Goal: Transaction & Acquisition: Purchase product/service

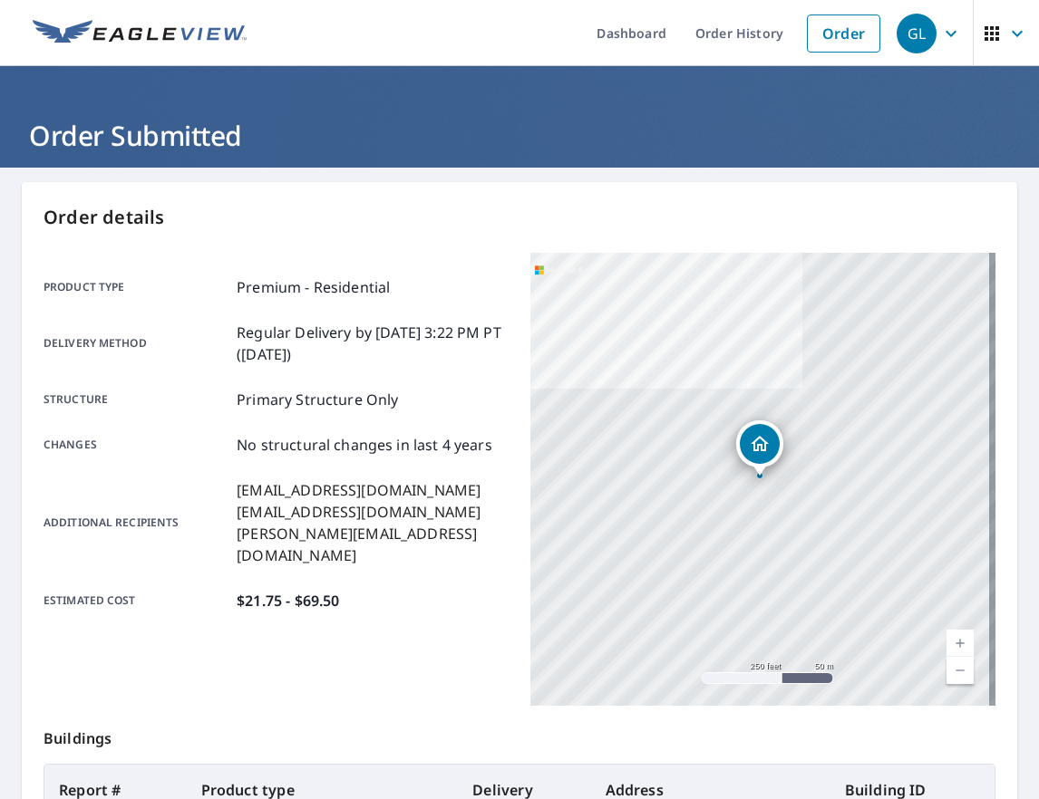
drag, startPoint x: 821, startPoint y: 29, endPoint x: 546, endPoint y: 3, distance: 276.8
click at [820, 29] on link "Order" at bounding box center [843, 34] width 73 height 38
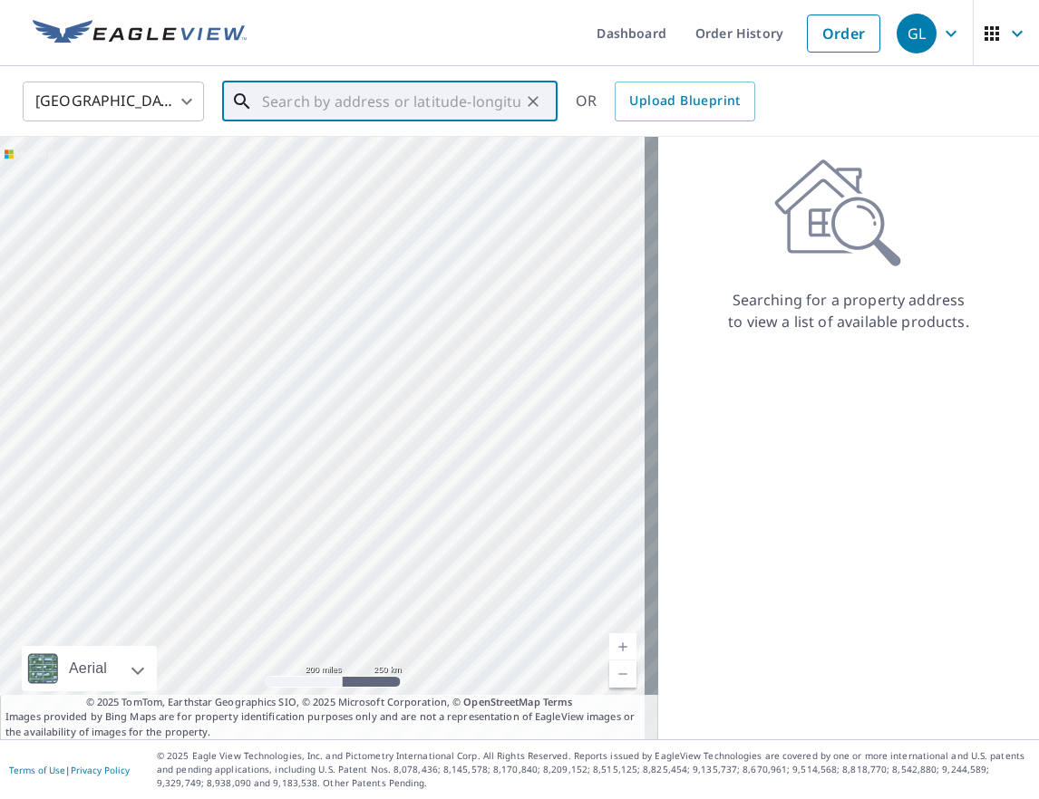
click at [367, 100] on input "text" at bounding box center [391, 101] width 258 height 51
paste input "[STREET_ADDRESS]"
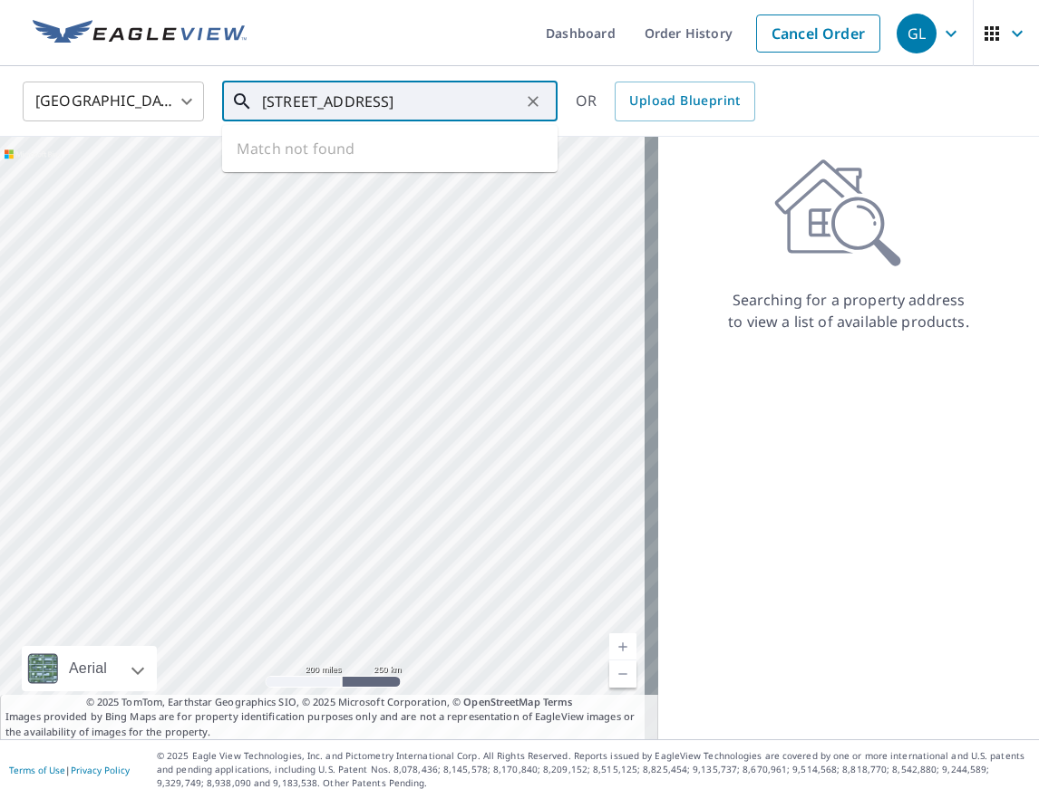
type input "[STREET_ADDRESS]"
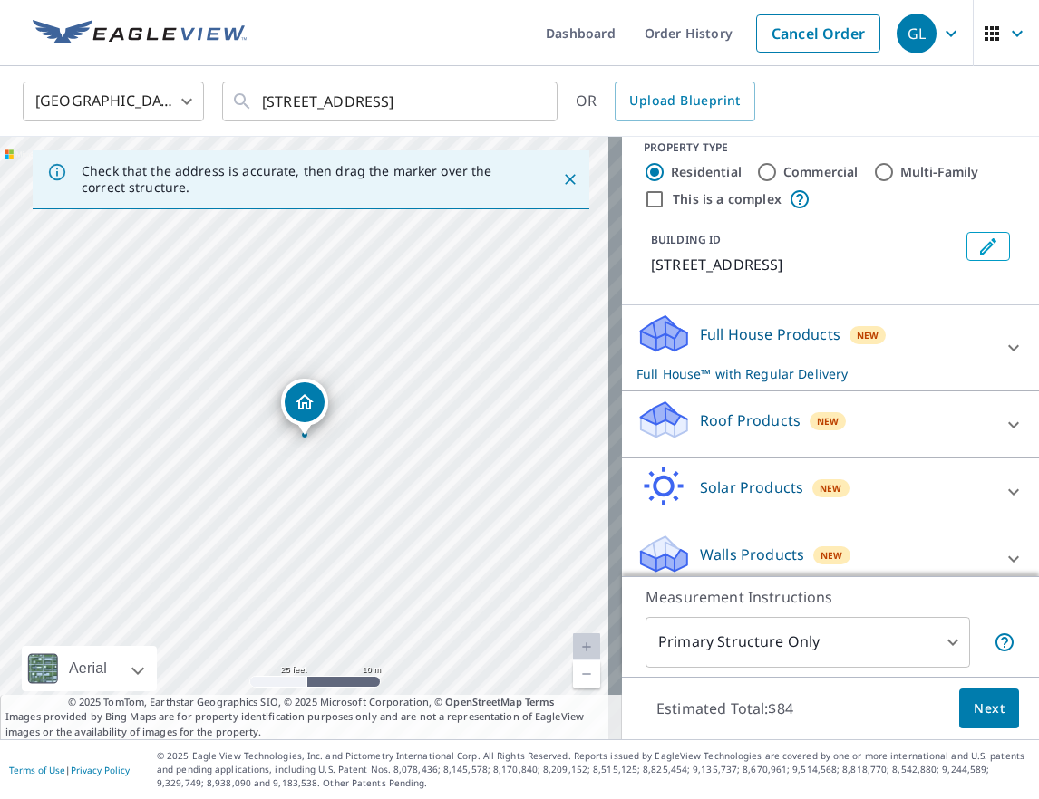
scroll to position [20, 0]
click at [951, 429] on div "Roof Products New" at bounding box center [813, 424] width 355 height 52
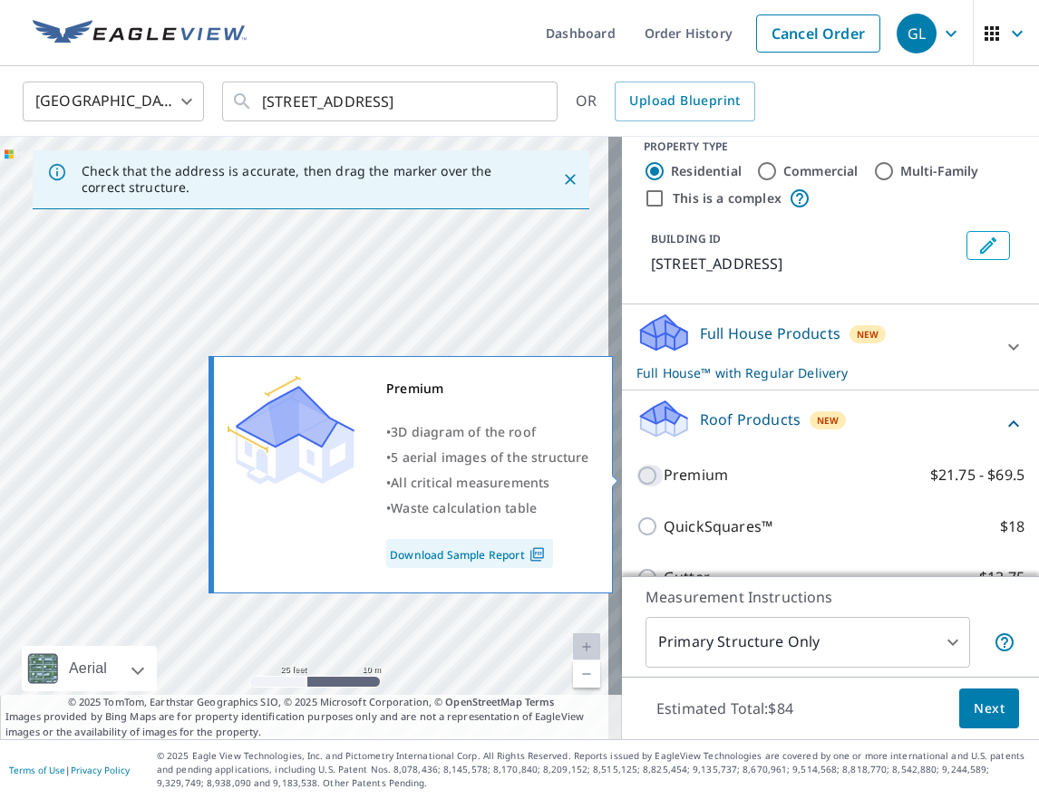
click at [636, 479] on input "Premium $21.75 - $69.5" at bounding box center [649, 476] width 27 height 22
checkbox input "true"
checkbox input "false"
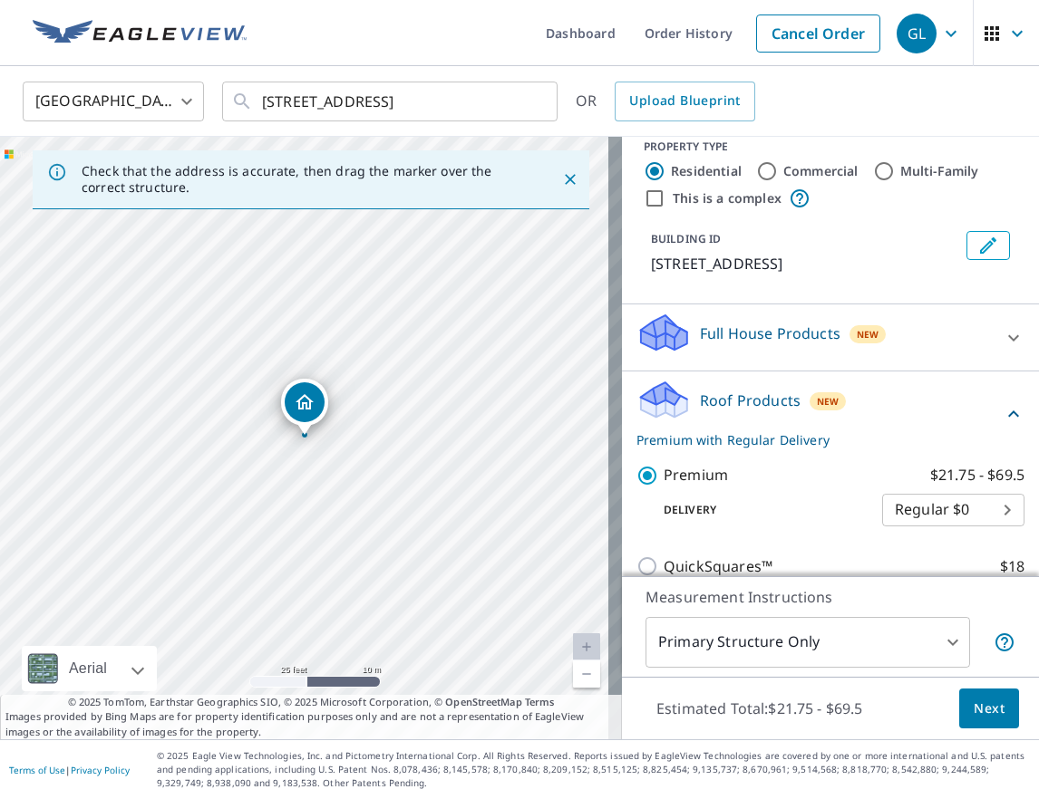
click at [973, 702] on span "Next" at bounding box center [988, 709] width 31 height 23
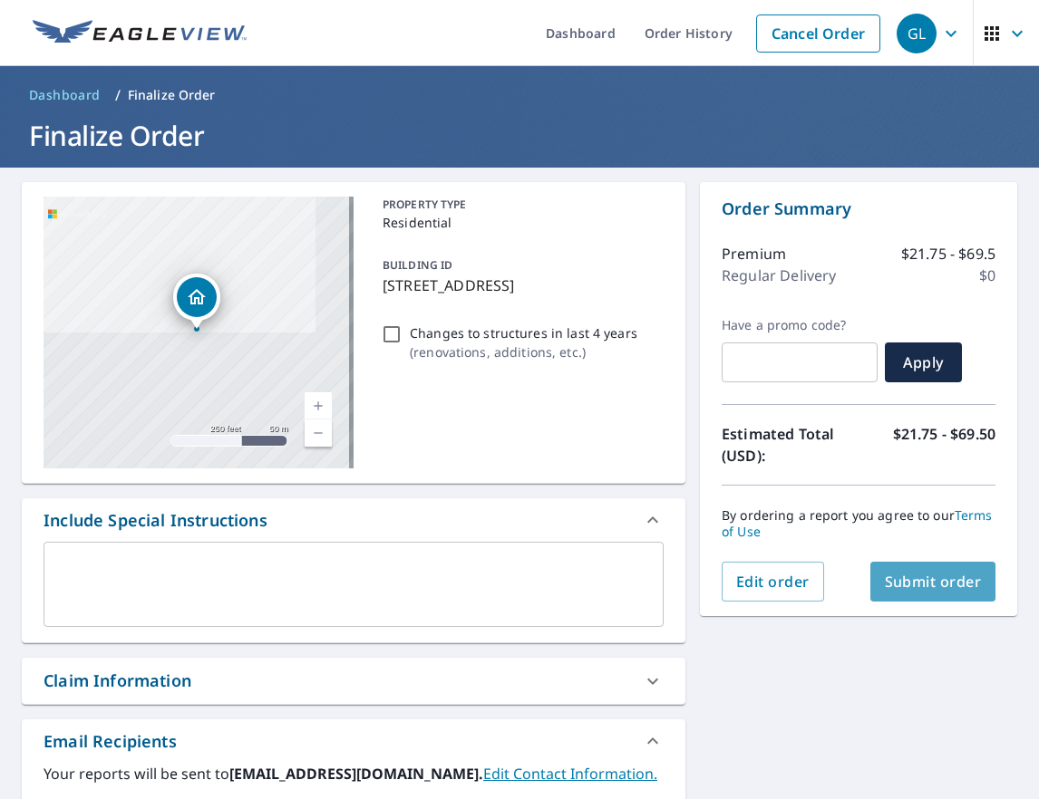
click at [914, 582] on span "Submit order" at bounding box center [933, 582] width 97 height 20
checkbox input "true"
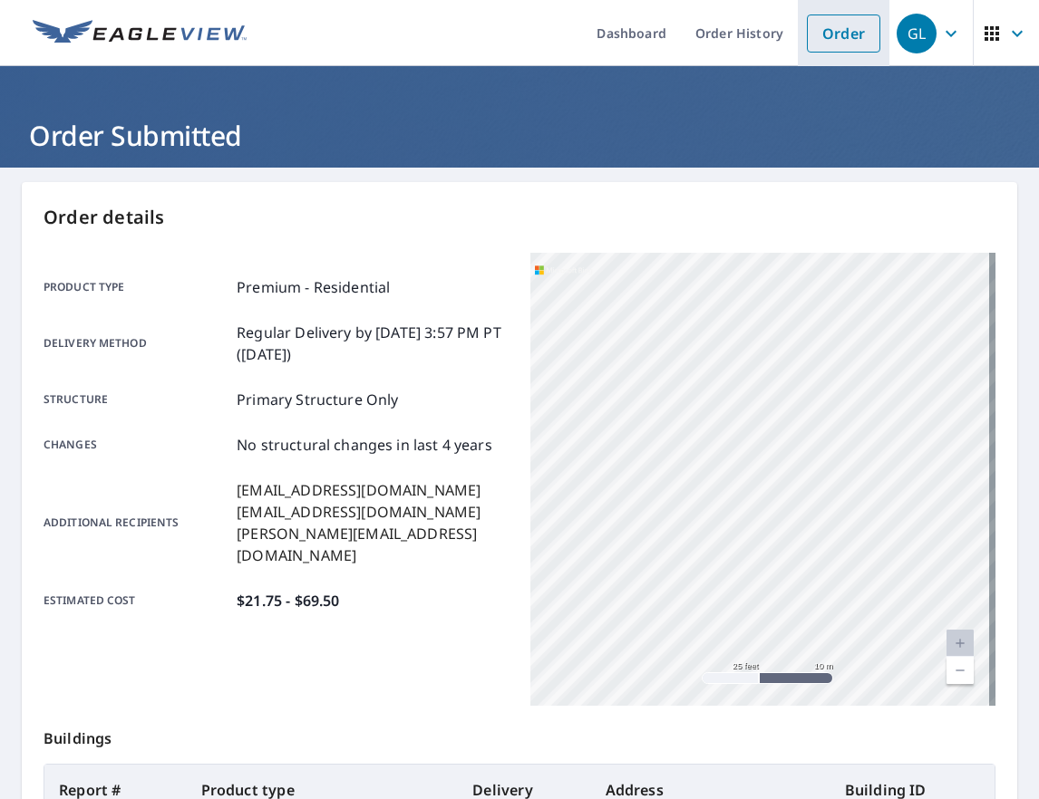
click at [854, 30] on link "Order" at bounding box center [843, 34] width 73 height 38
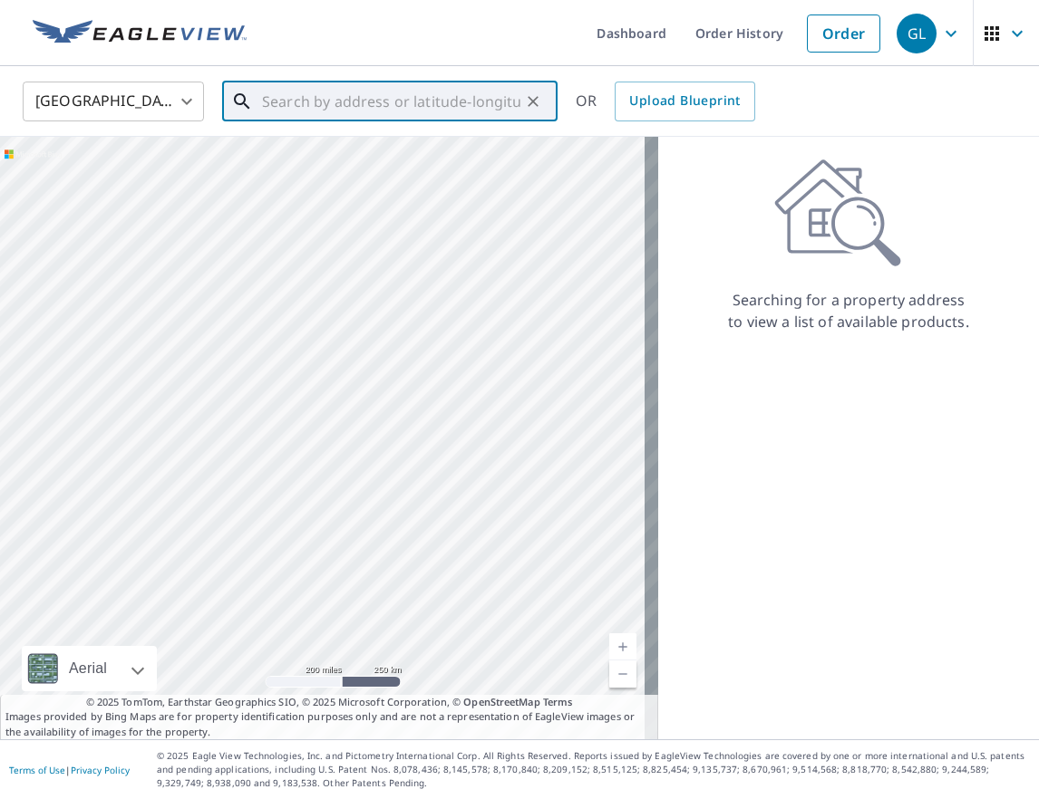
click at [327, 111] on input "text" at bounding box center [391, 101] width 258 height 51
paste input "[STREET_ADDRESS][PERSON_NAME]"
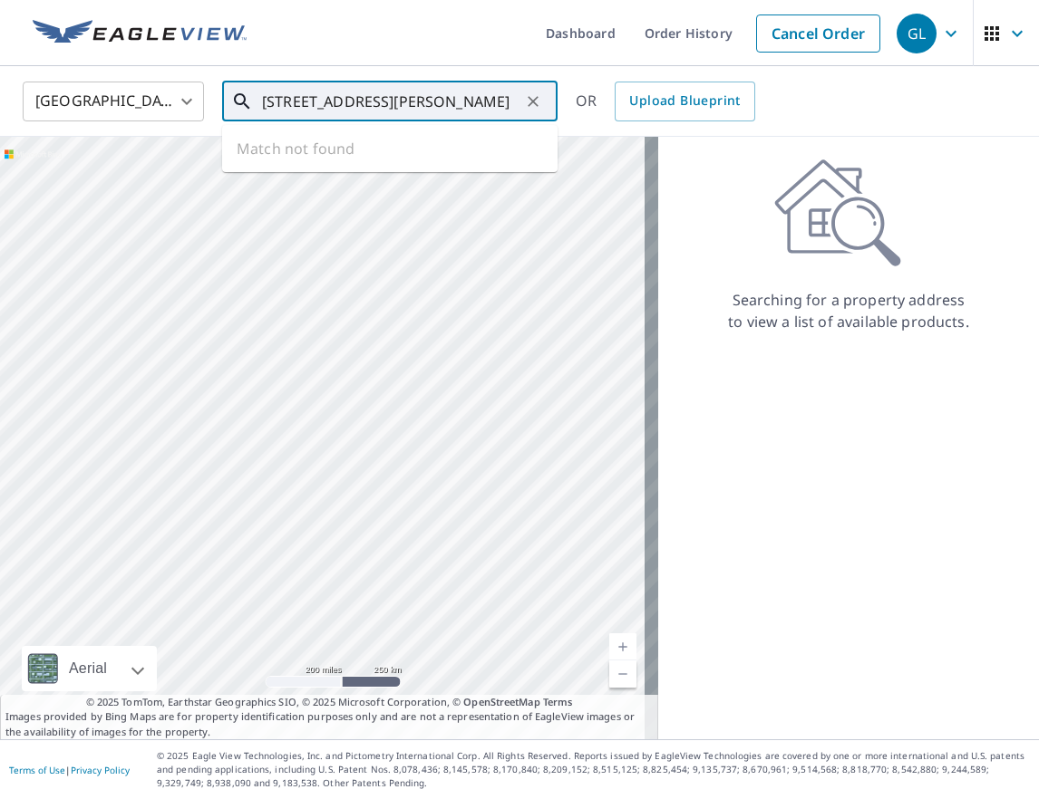
scroll to position [0, 3]
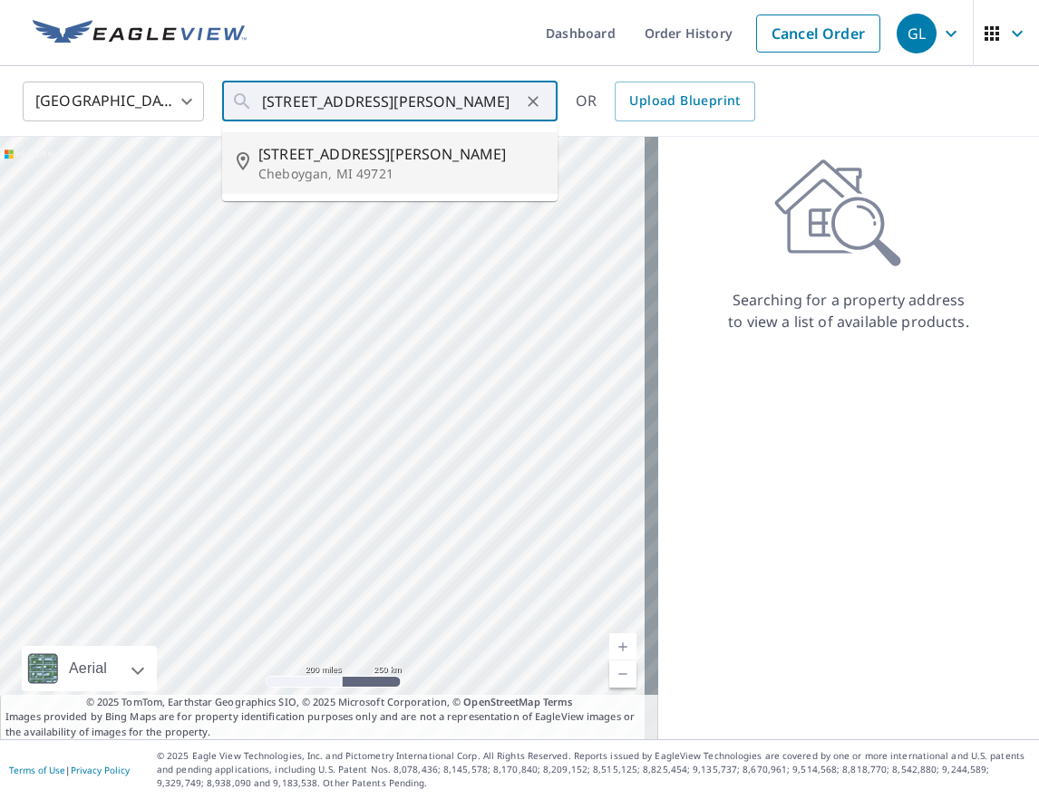
type input "[STREET_ADDRESS][PERSON_NAME]"
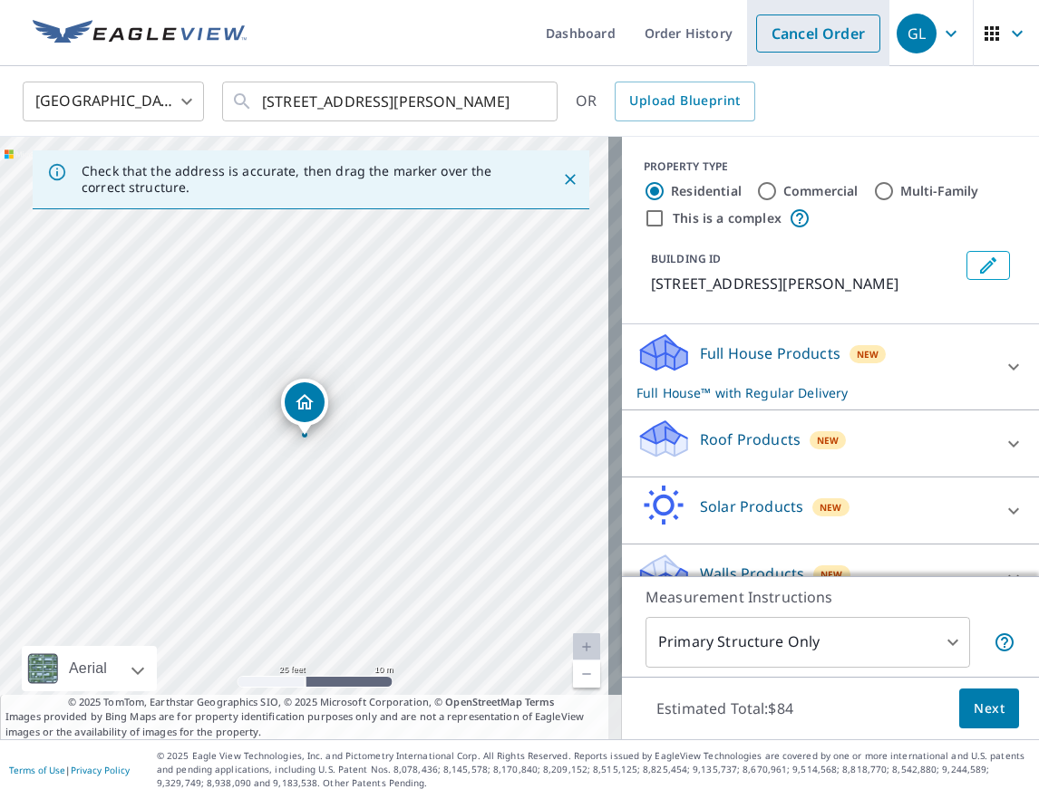
click at [779, 39] on link "Cancel Order" at bounding box center [818, 34] width 124 height 38
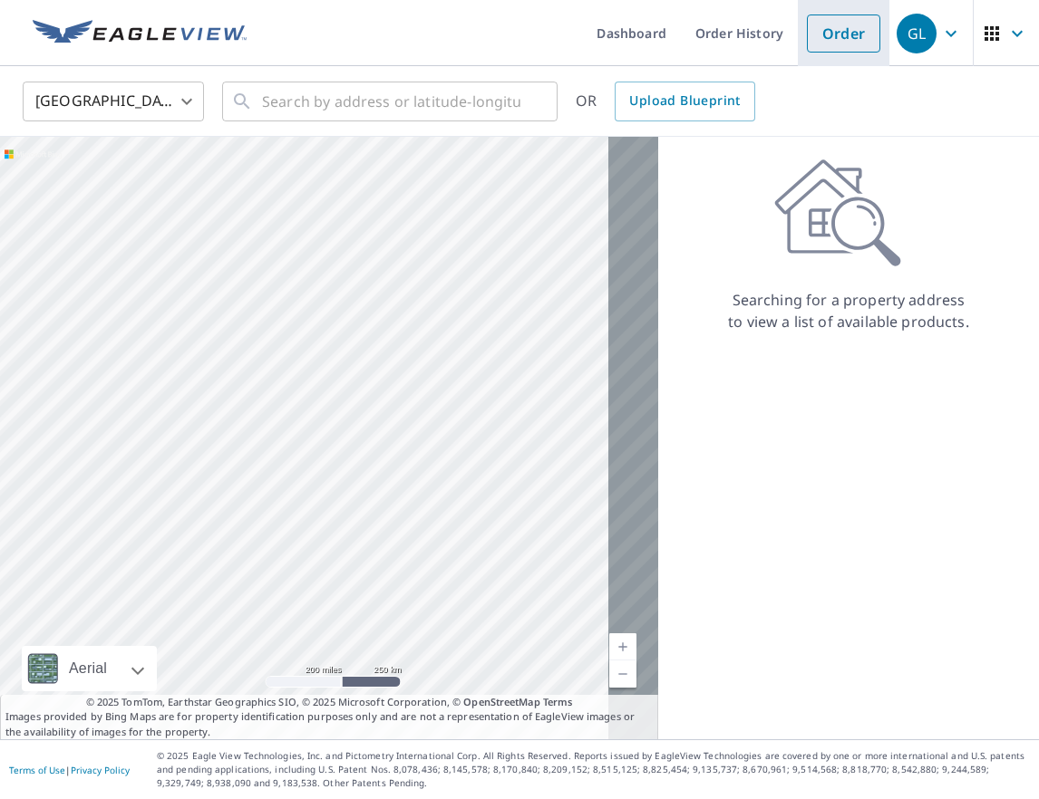
drag, startPoint x: 779, startPoint y: 39, endPoint x: 570, endPoint y: 63, distance: 209.9
click at [779, 39] on link "Order History" at bounding box center [739, 33] width 117 height 66
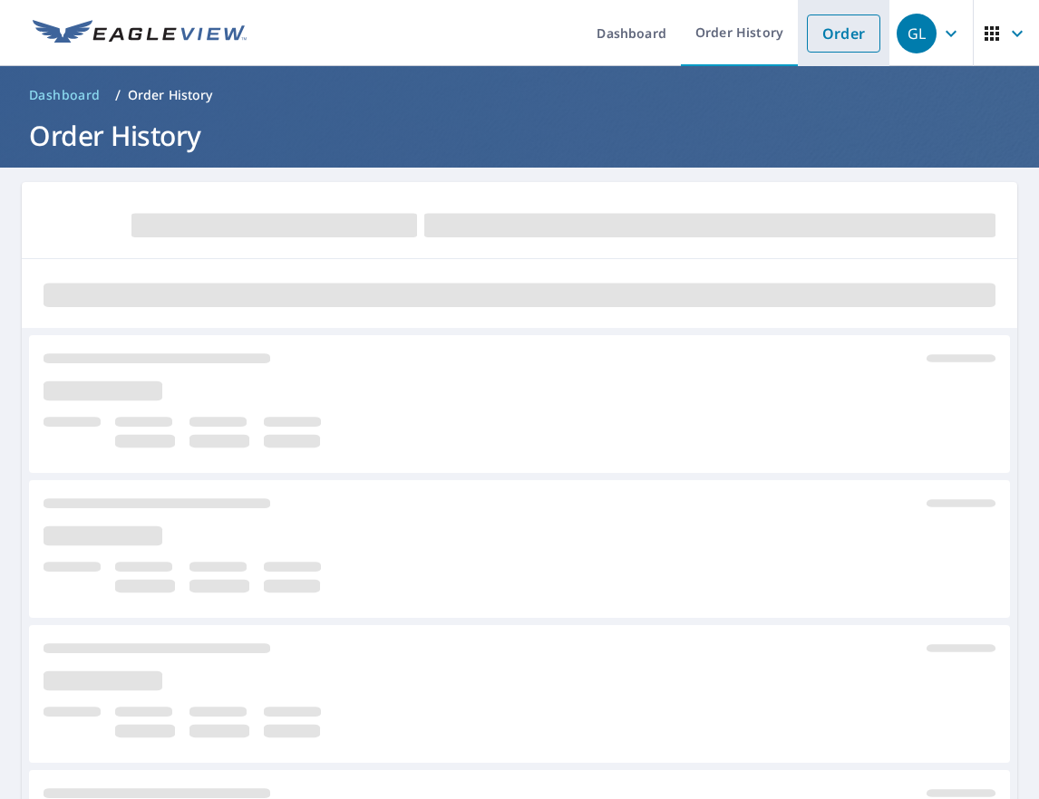
click at [856, 44] on link "Order" at bounding box center [843, 34] width 73 height 38
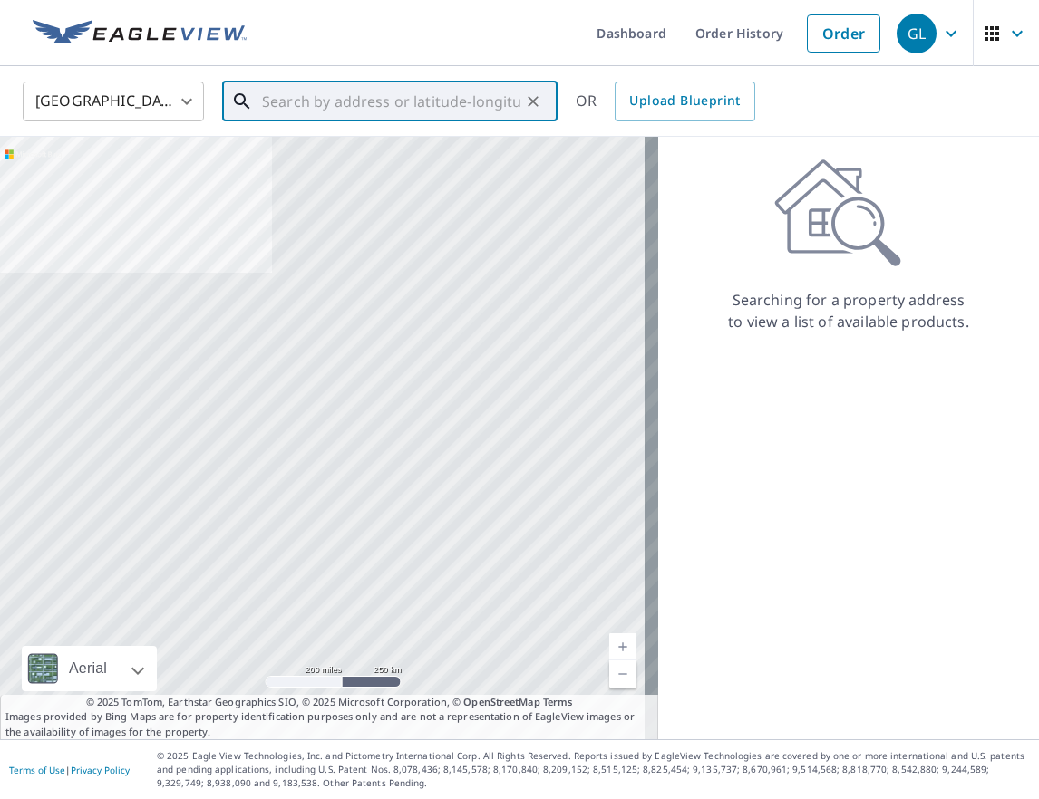
click at [331, 102] on input "text" at bounding box center [391, 101] width 258 height 51
paste input "45.645145965961404, -84.4795418763534"
type input "45.645145965961404, -84.4795418763534"
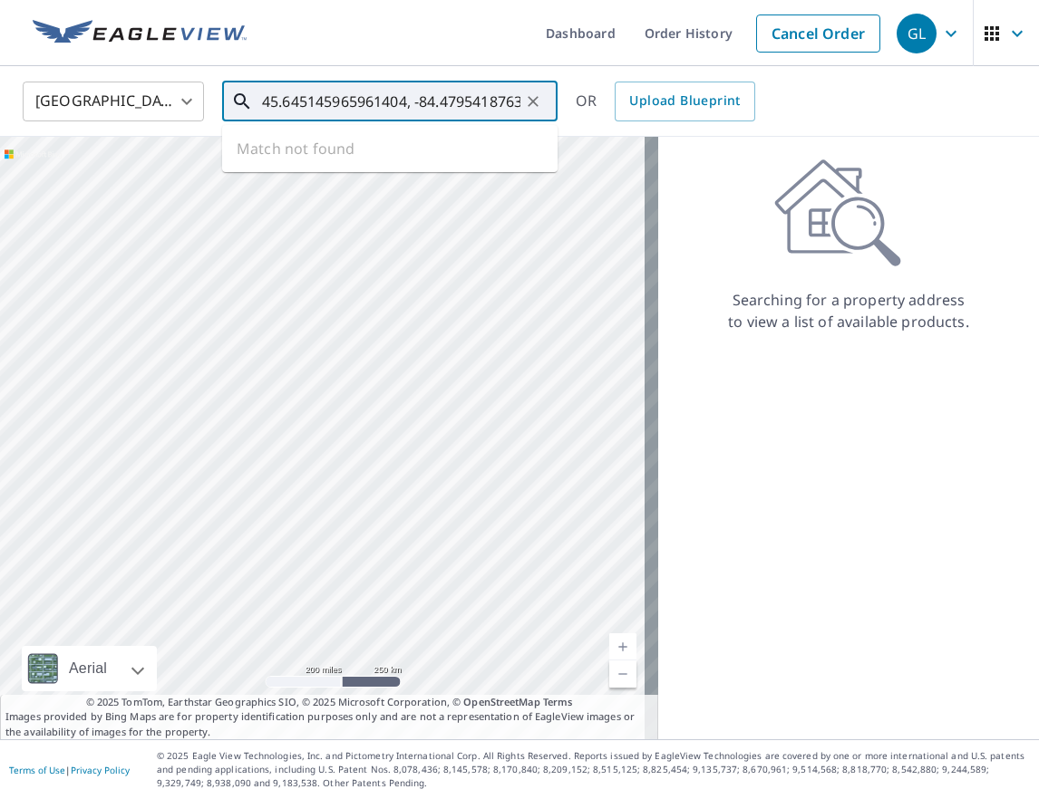
scroll to position [0, 32]
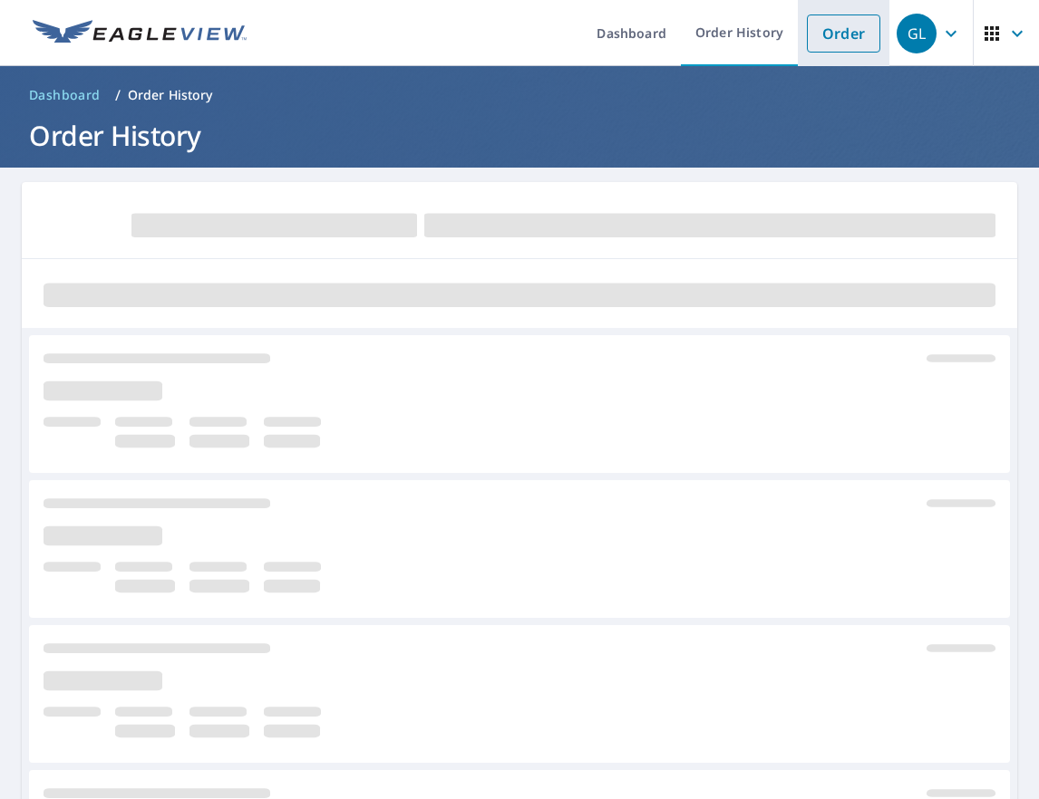
drag, startPoint x: 839, startPoint y: 24, endPoint x: 793, endPoint y: 34, distance: 47.3
click at [839, 24] on link "Order" at bounding box center [843, 34] width 73 height 38
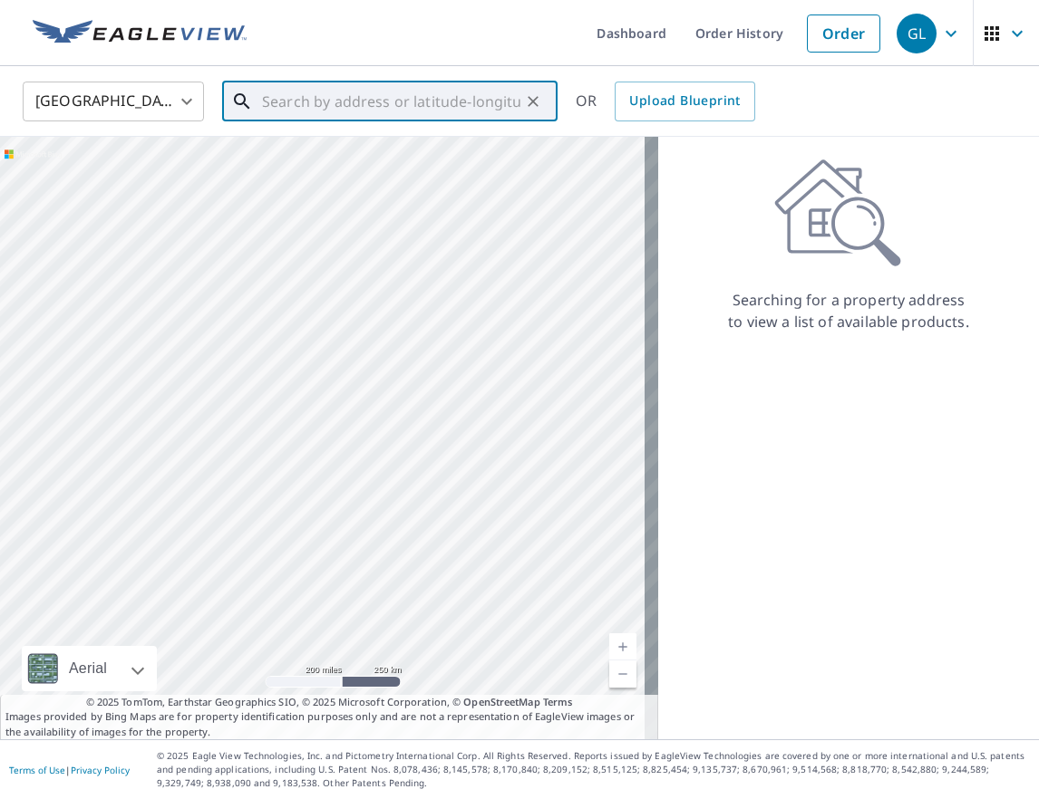
click at [366, 107] on input "text" at bounding box center [391, 101] width 258 height 51
paste input "45.645145965961404, -84.4795418763534"
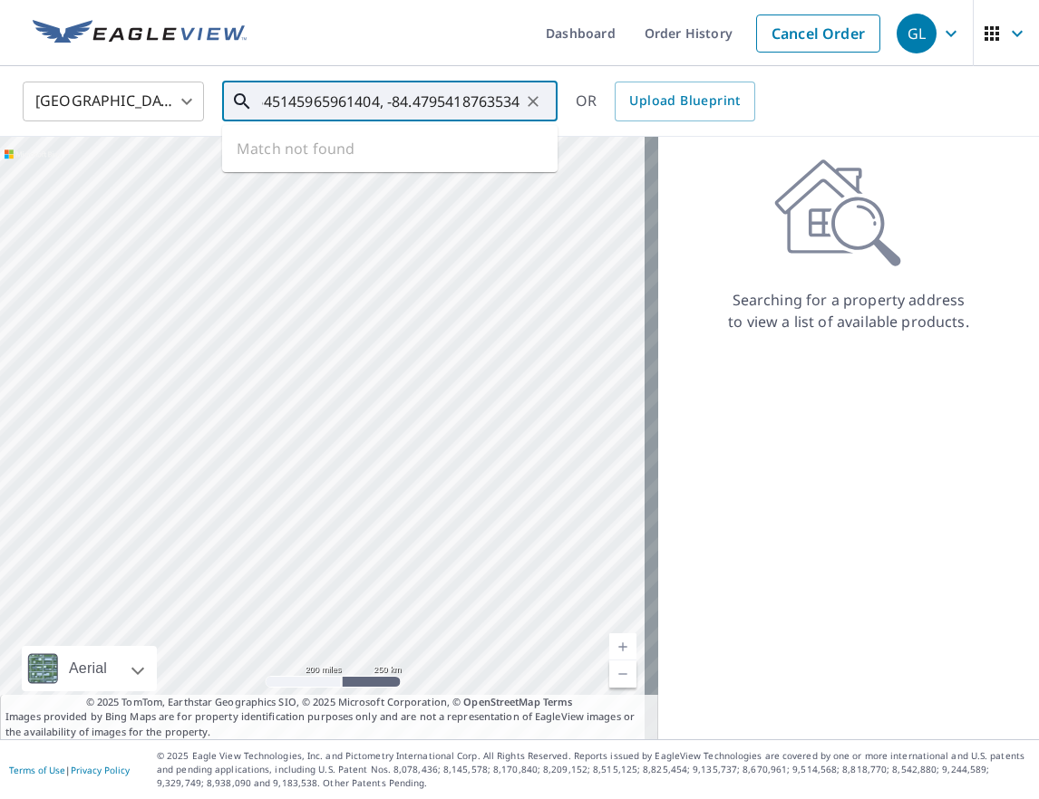
type input "45.645145965961404, -84.4795418763534"
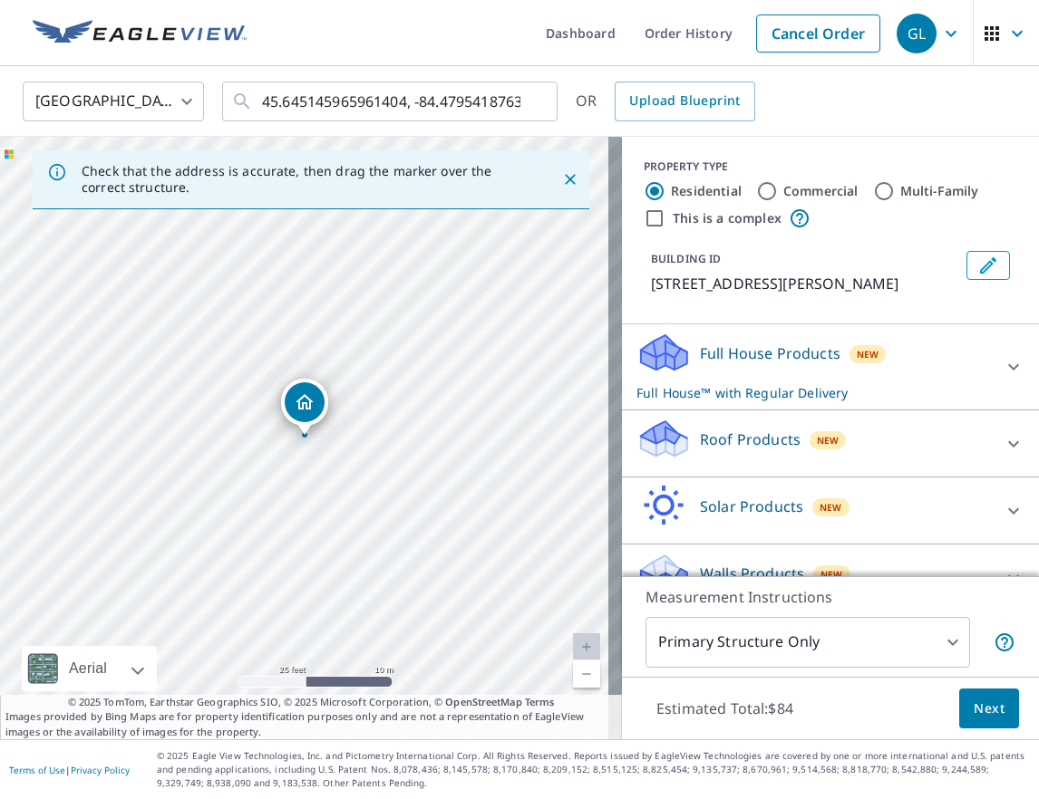
click at [399, 367] on div "[STREET_ADDRESS][PERSON_NAME]" at bounding box center [311, 438] width 622 height 603
drag, startPoint x: 305, startPoint y: 407, endPoint x: 262, endPoint y: 441, distance: 55.5
click at [957, 442] on div "Roof Products New" at bounding box center [813, 444] width 355 height 52
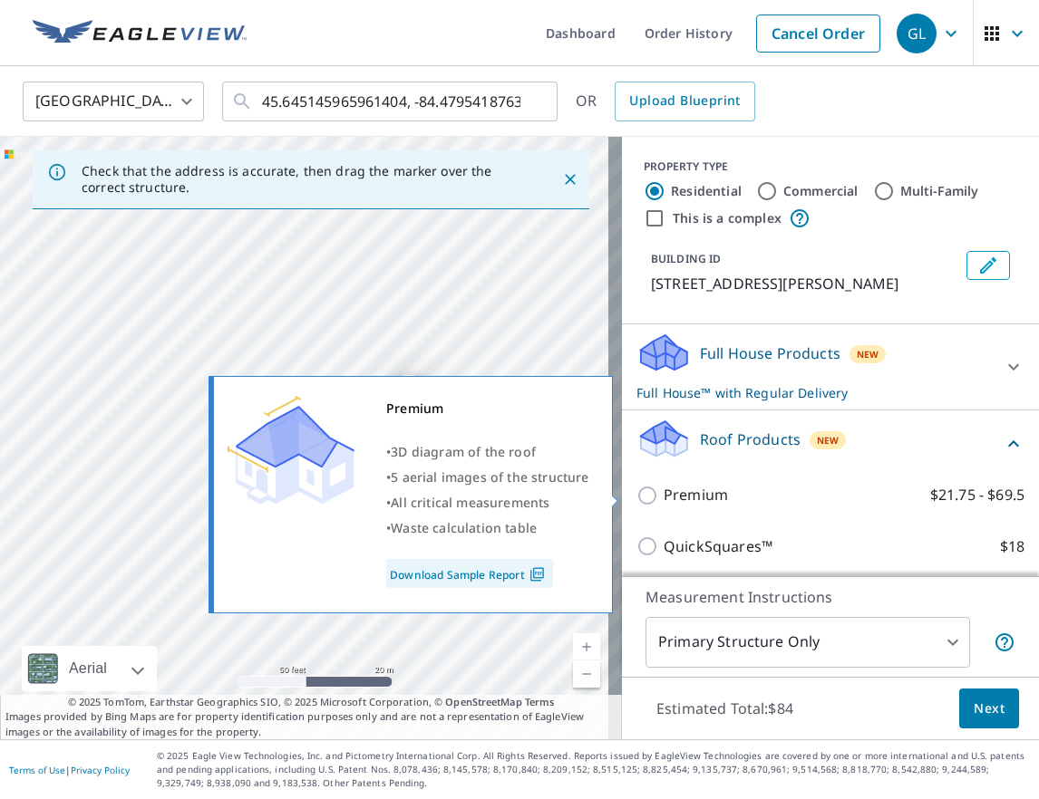
click at [636, 496] on input "Premium $21.75 - $69.5" at bounding box center [649, 496] width 27 height 22
checkbox input "true"
checkbox input "false"
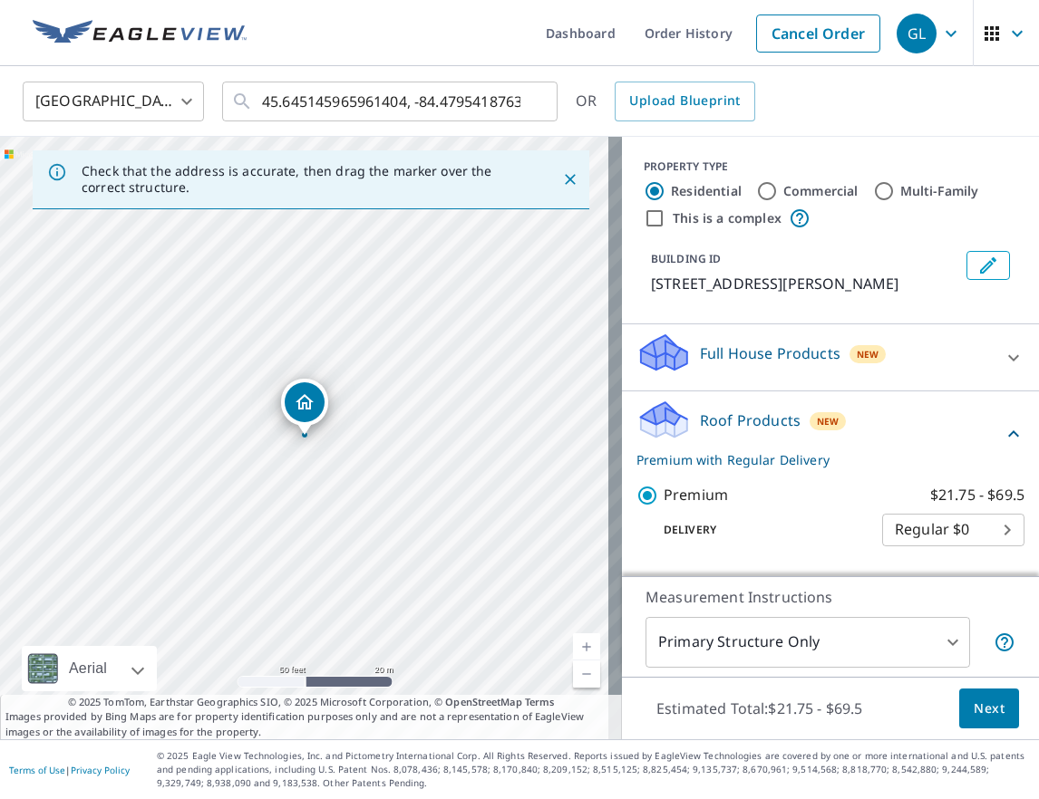
click at [973, 714] on span "Next" at bounding box center [988, 709] width 31 height 23
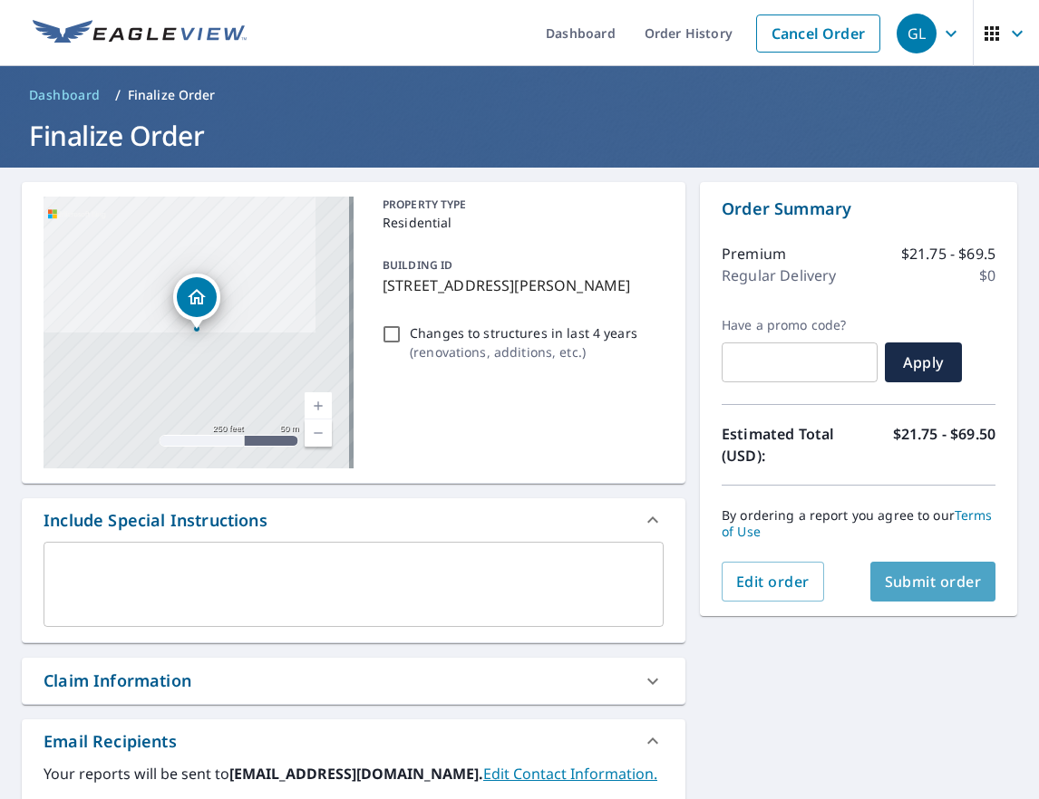
click at [923, 594] on button "Submit order" at bounding box center [933, 582] width 126 height 40
checkbox input "true"
